Goal: Task Accomplishment & Management: Manage account settings

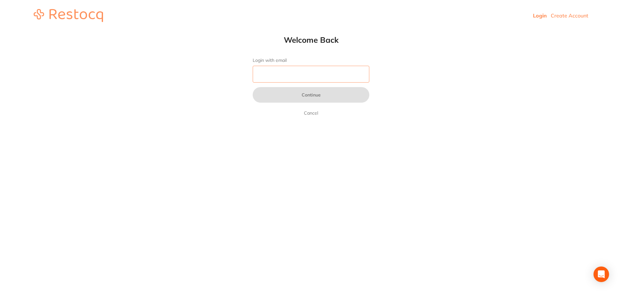
click at [305, 69] on input "Login with email" at bounding box center [311, 74] width 117 height 17
type input "[EMAIL_ADDRESS][DOMAIN_NAME]"
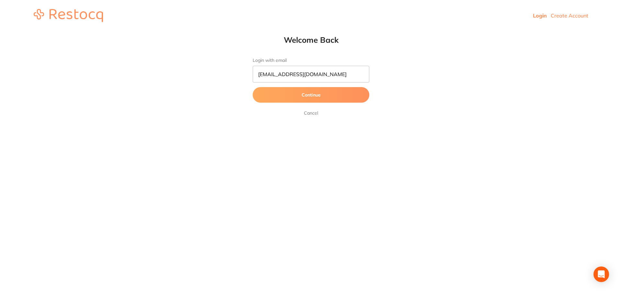
click at [304, 94] on button "Continue" at bounding box center [311, 95] width 117 height 16
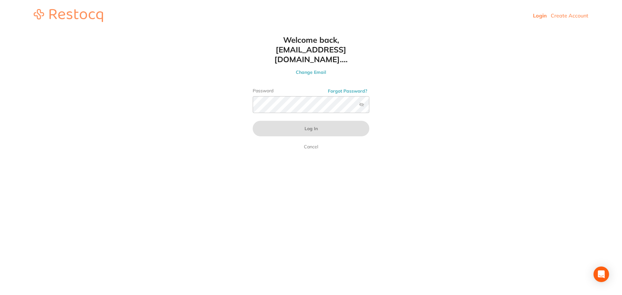
click at [296, 102] on div "Password Forgot Password?" at bounding box center [311, 103] width 117 height 30
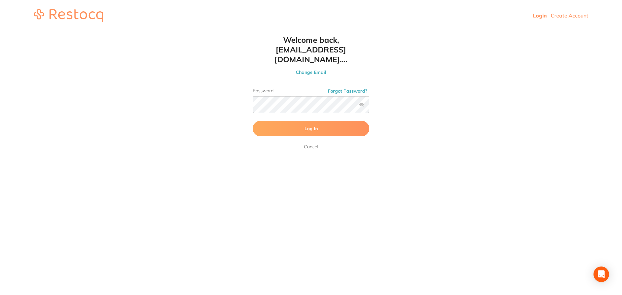
click at [291, 124] on button "Log In" at bounding box center [311, 129] width 117 height 16
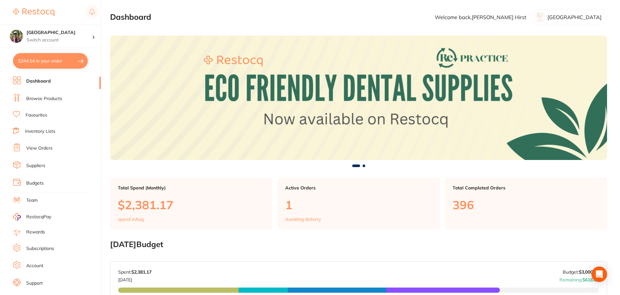
click at [45, 100] on link "Browse Products" at bounding box center [44, 99] width 36 height 6
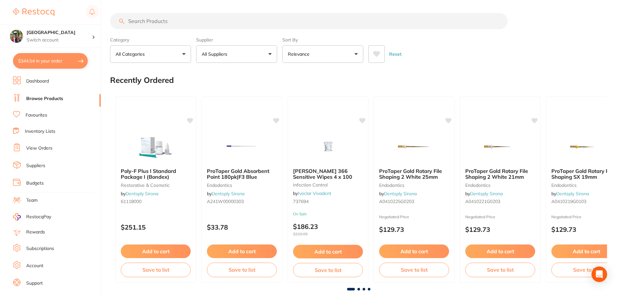
click at [201, 21] on input "search" at bounding box center [309, 21] width 398 height 16
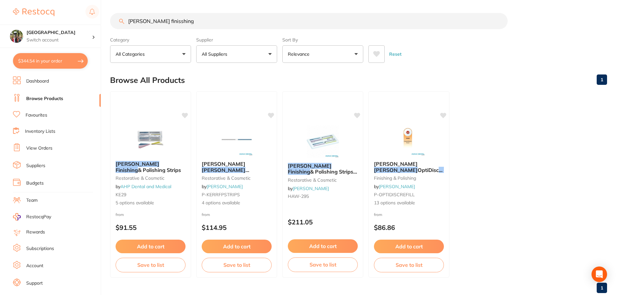
type input "hawe finisshing"
click at [246, 173] on span "& Polishing Strips 100/pk" at bounding box center [234, 179] width 66 height 13
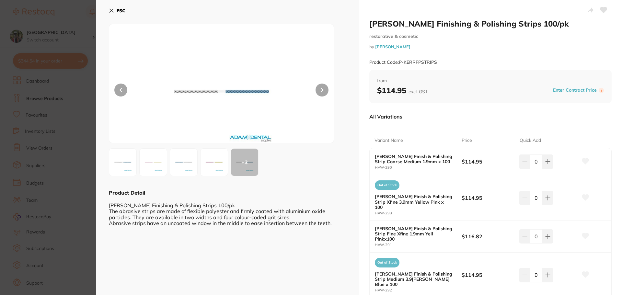
click at [110, 13] on button "ESC" at bounding box center [117, 10] width 17 height 11
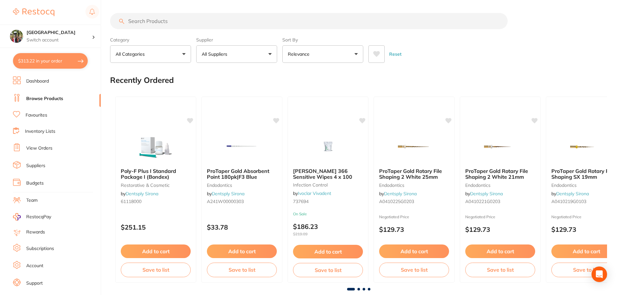
click at [135, 19] on input "search" at bounding box center [309, 21] width 398 height 16
type input "ortho attachments"
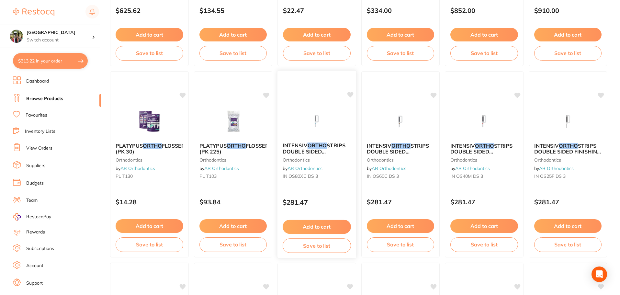
scroll to position [1360, 0]
click at [308, 168] on link "AB Orthodontics" at bounding box center [305, 168] width 35 height 6
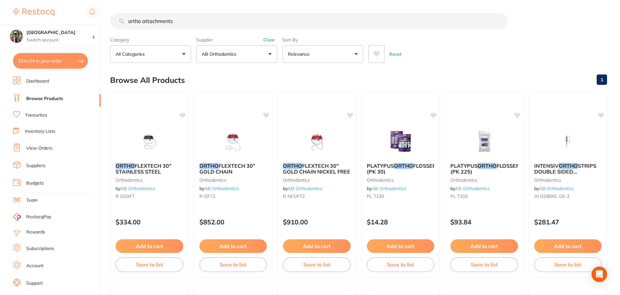
click at [38, 150] on link "View Orders" at bounding box center [39, 148] width 26 height 6
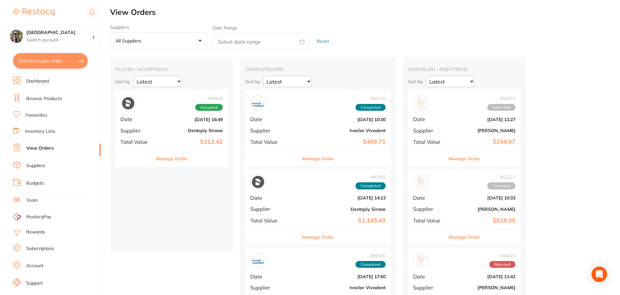
click at [174, 157] on button "Manage Order" at bounding box center [172, 159] width 32 height 16
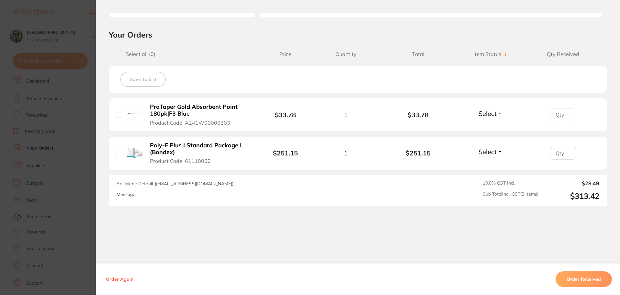
scroll to position [130, 0]
click at [576, 274] on button "Order Received" at bounding box center [584, 279] width 56 height 16
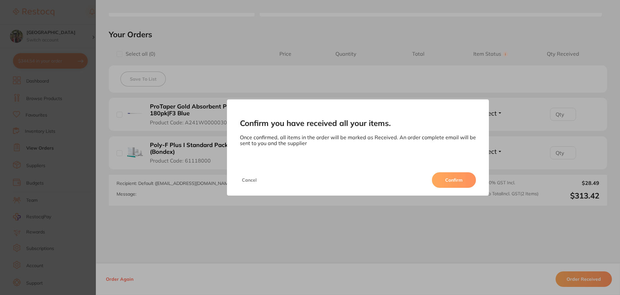
click at [462, 173] on button "Confirm" at bounding box center [454, 180] width 44 height 16
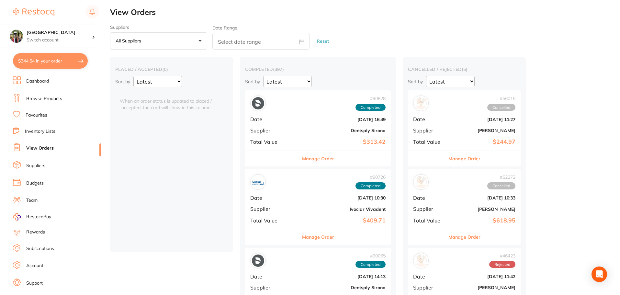
click at [36, 97] on link "Browse Products" at bounding box center [44, 99] width 36 height 6
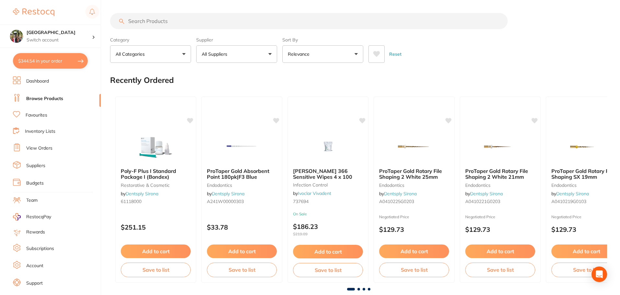
click at [243, 50] on button "All Suppliers" at bounding box center [236, 53] width 81 height 17
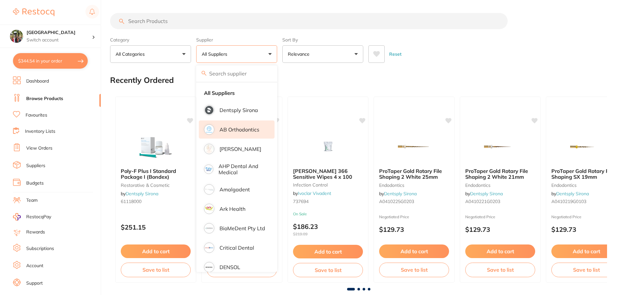
click at [245, 134] on li "AB Orthodontics" at bounding box center [237, 129] width 76 height 18
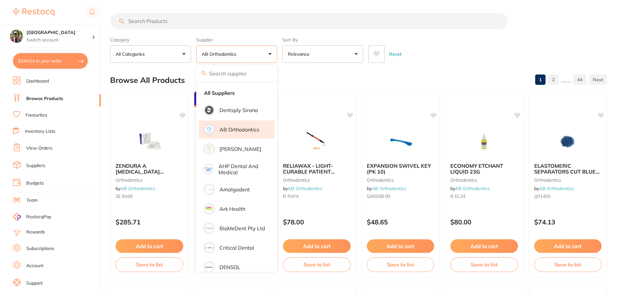
click at [444, 38] on div "Category All Categories All Categories orthodontics Clear Category false All Ca…" at bounding box center [358, 48] width 497 height 29
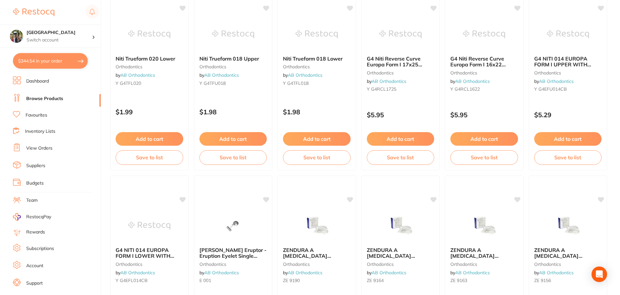
scroll to position [1547, 0]
